Goal: Task Accomplishment & Management: Manage account settings

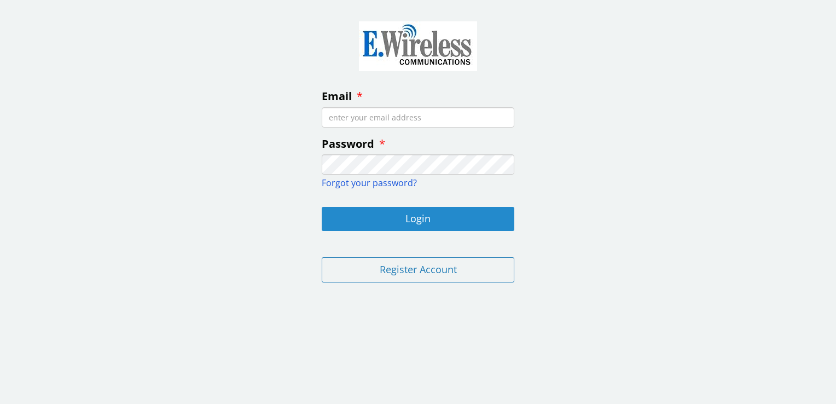
type input "[EMAIL_ADDRESS][DOMAIN_NAME]"
click at [435, 217] on button "Login" at bounding box center [418, 219] width 193 height 24
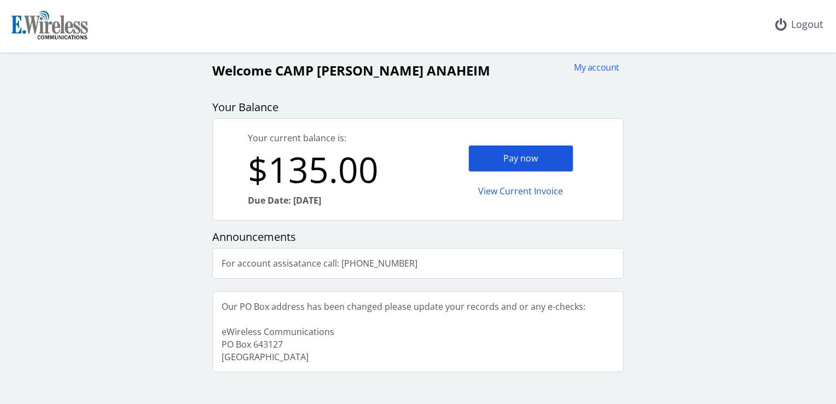
click at [519, 154] on div "Pay now" at bounding box center [520, 158] width 105 height 27
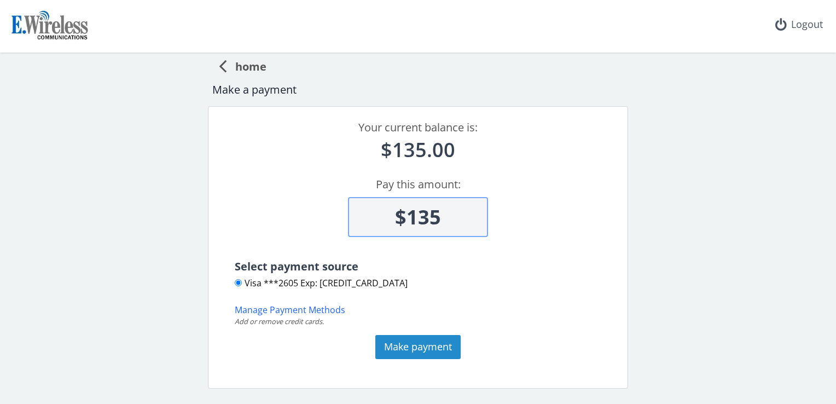
click at [415, 346] on button "Make payment" at bounding box center [417, 347] width 85 height 24
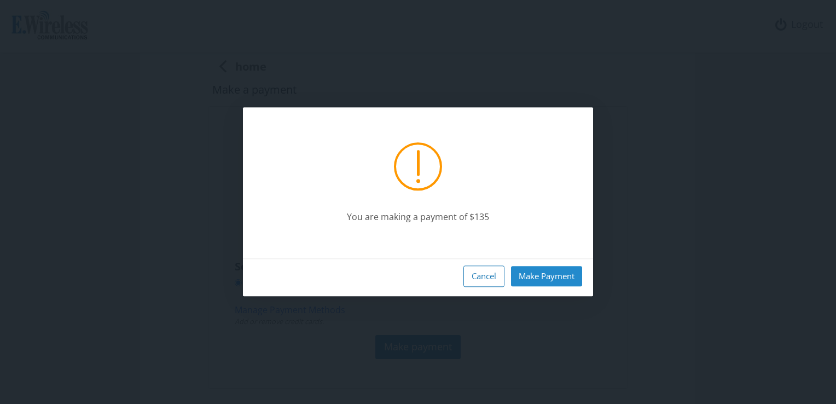
click at [543, 277] on button "Make Payment" at bounding box center [546, 276] width 71 height 20
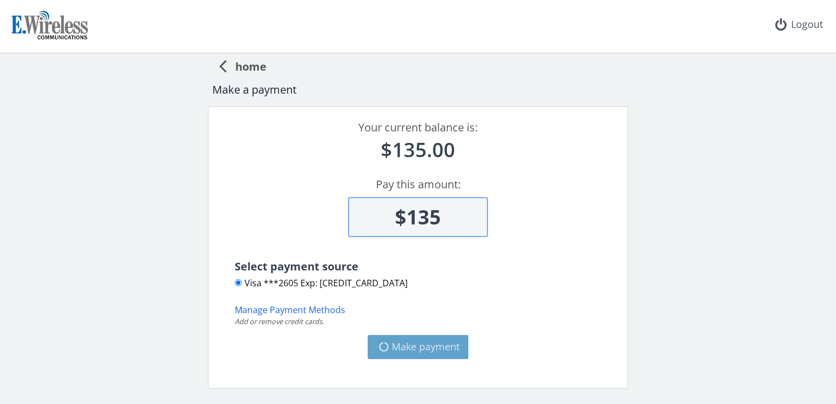
type input "$0"
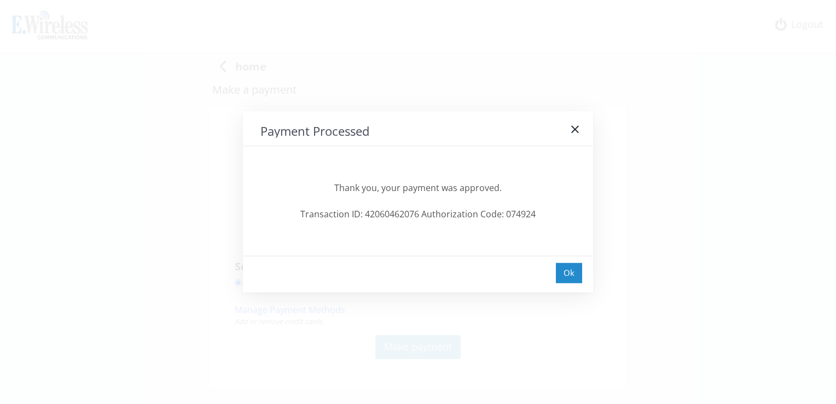
click at [566, 276] on div "Ok" at bounding box center [569, 273] width 26 height 20
